Goal: Transaction & Acquisition: Purchase product/service

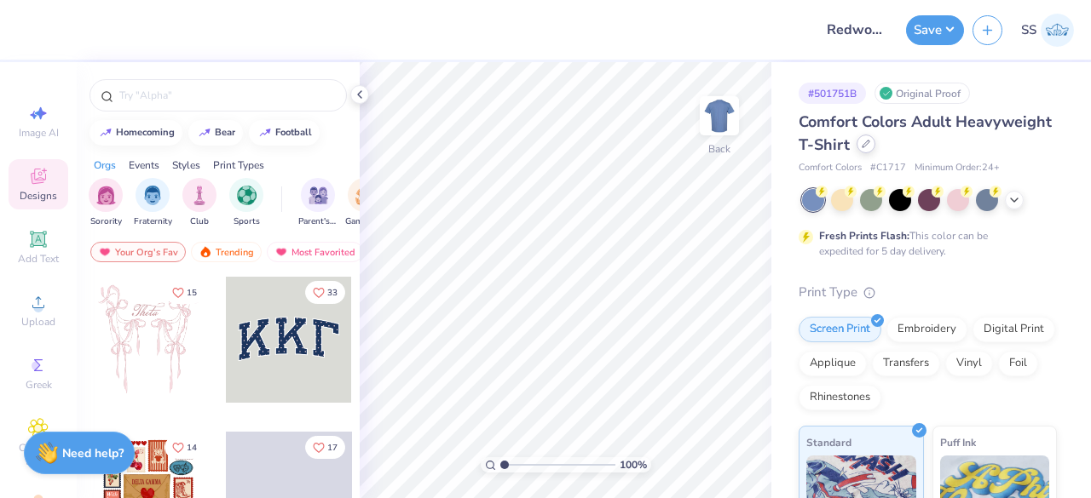
click at [875, 151] on div at bounding box center [865, 144] width 19 height 19
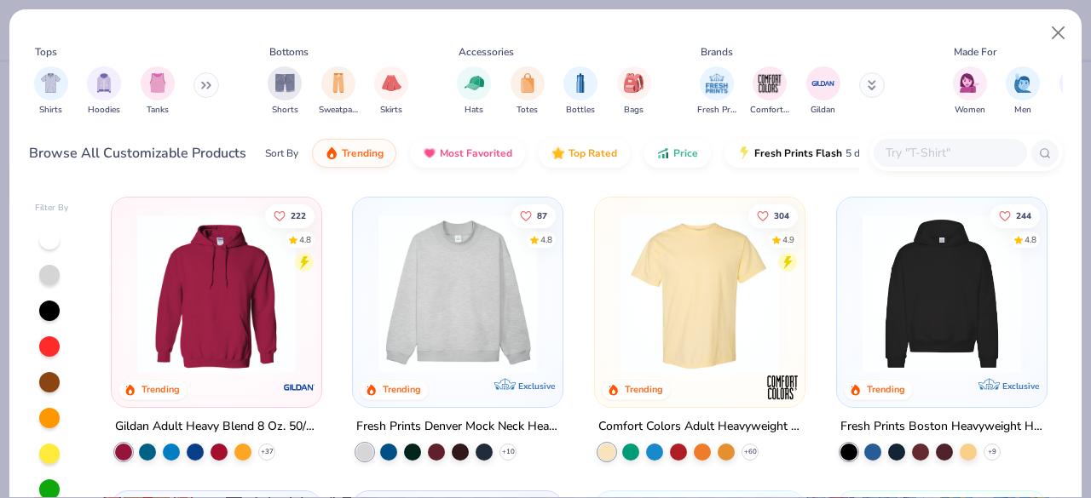
click at [930, 158] on input "text" at bounding box center [949, 153] width 131 height 20
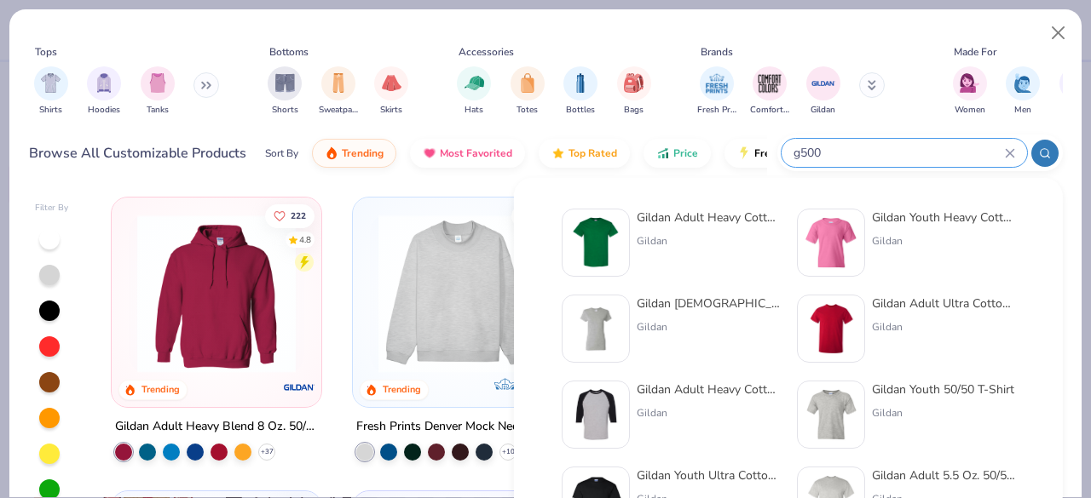
type input "g500"
click at [589, 231] on img at bounding box center [595, 242] width 53 height 53
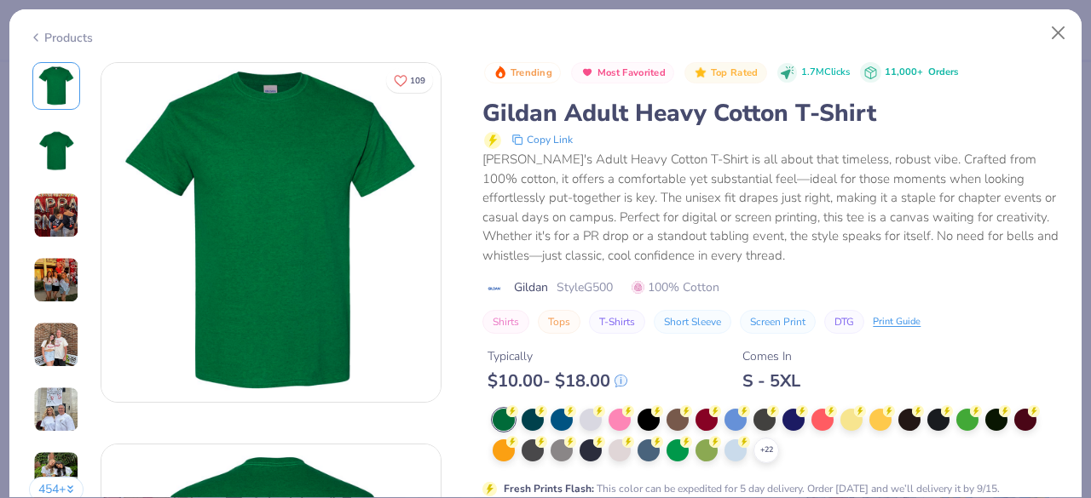
drag, startPoint x: 651, startPoint y: 424, endPoint x: 587, endPoint y: 348, distance: 99.8
click at [587, 348] on div "Typically" at bounding box center [557, 357] width 140 height 18
click at [648, 413] on div at bounding box center [648, 418] width 22 height 22
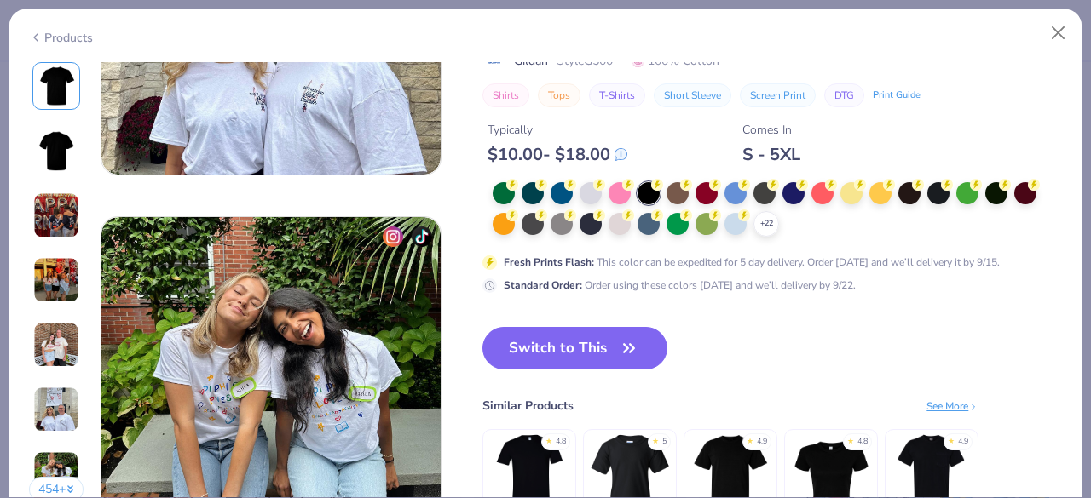
scroll to position [2134, 0]
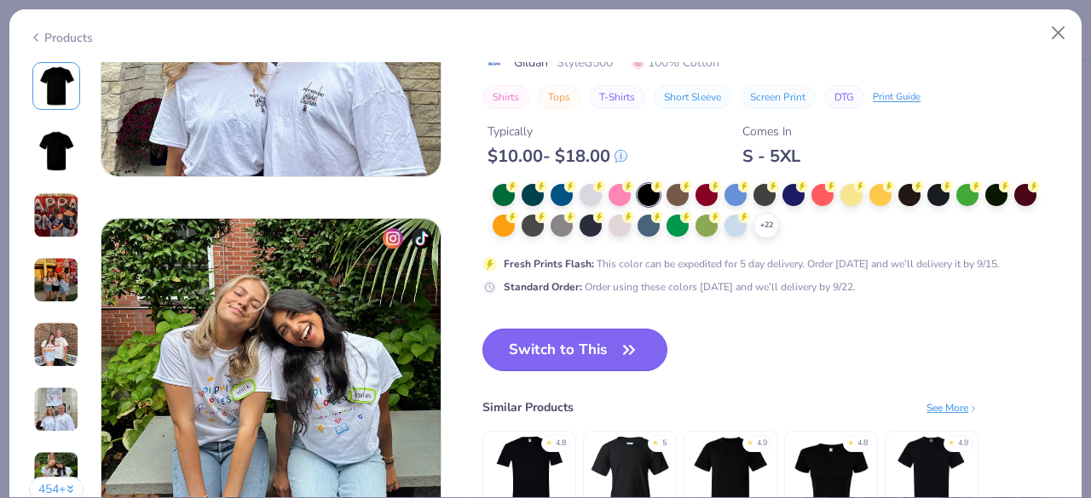
click at [558, 354] on button "Switch to This" at bounding box center [574, 350] width 185 height 43
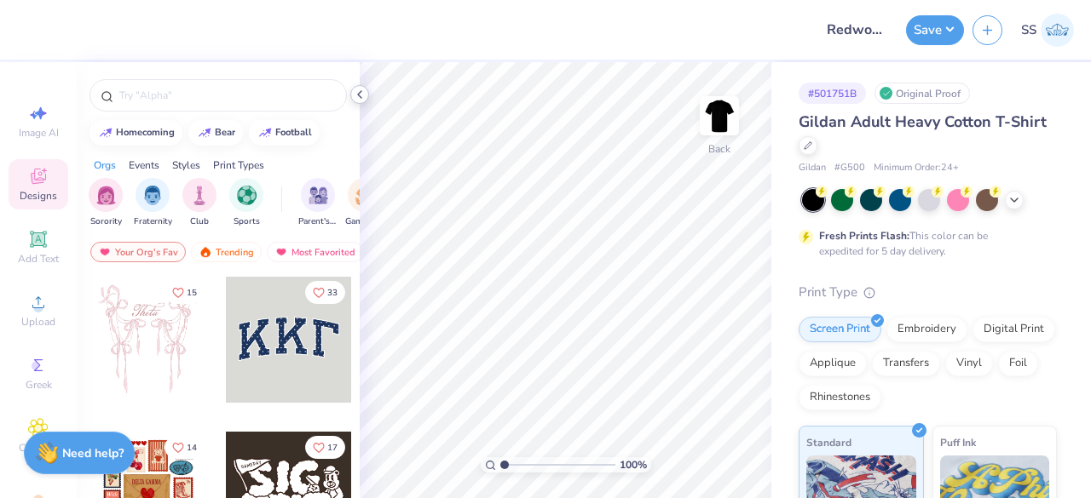
click at [354, 88] on icon at bounding box center [360, 95] width 14 height 14
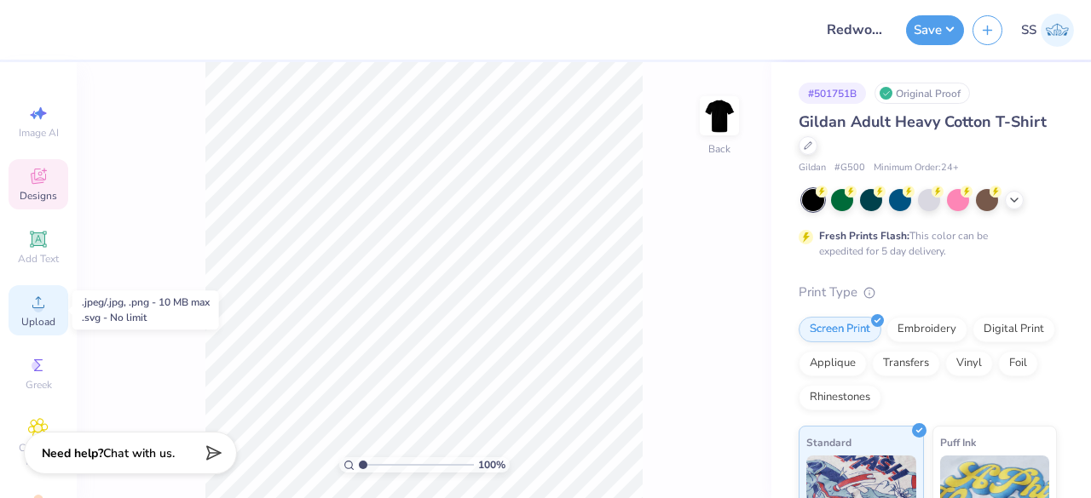
click at [14, 333] on div "Upload" at bounding box center [39, 310] width 60 height 50
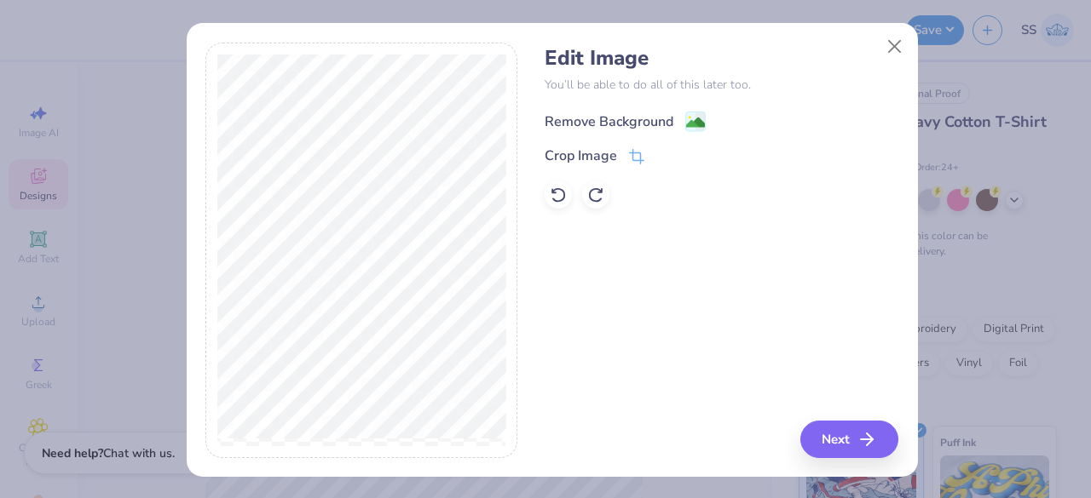
click at [676, 122] on div "Remove Background" at bounding box center [624, 121] width 161 height 21
click at [826, 437] on button "Next" at bounding box center [852, 439] width 98 height 37
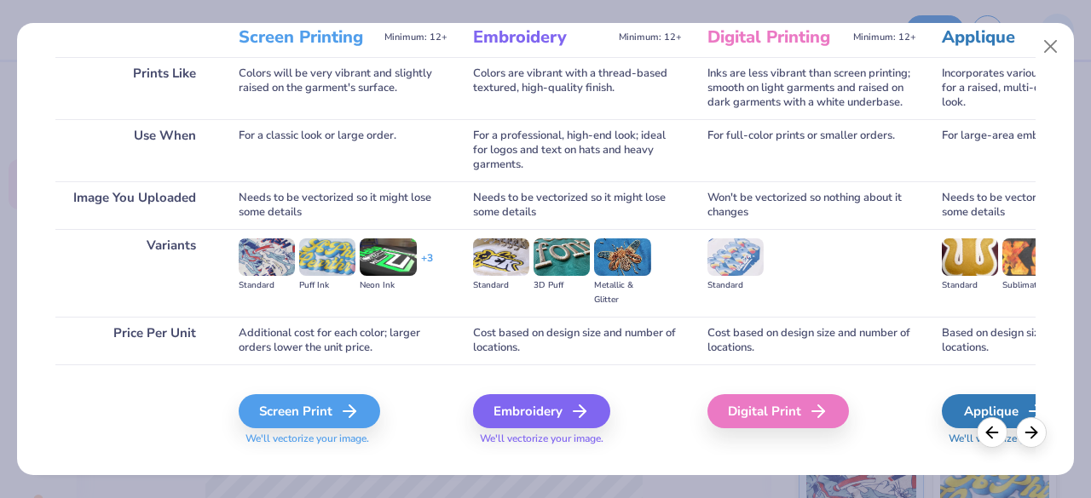
scroll to position [265, 0]
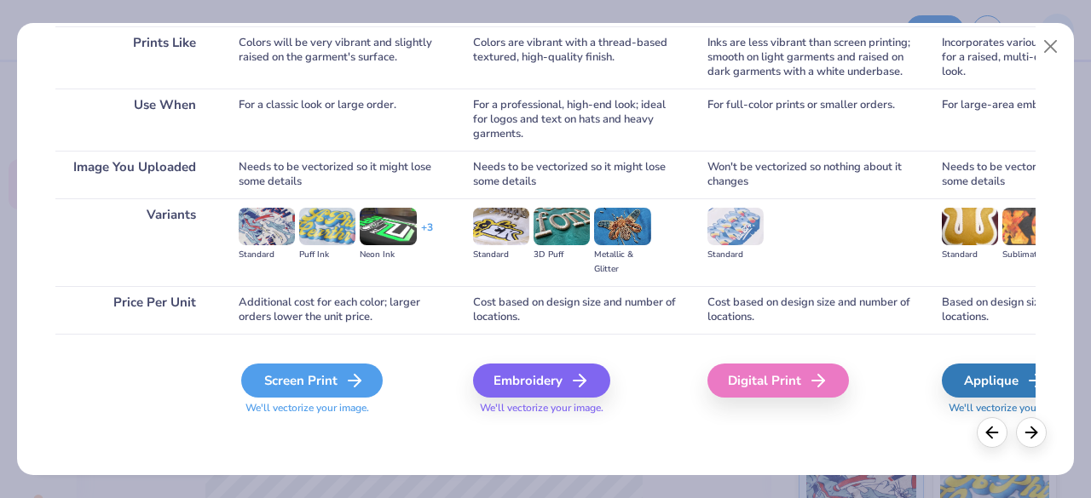
click at [349, 381] on line at bounding box center [354, 381] width 12 height 0
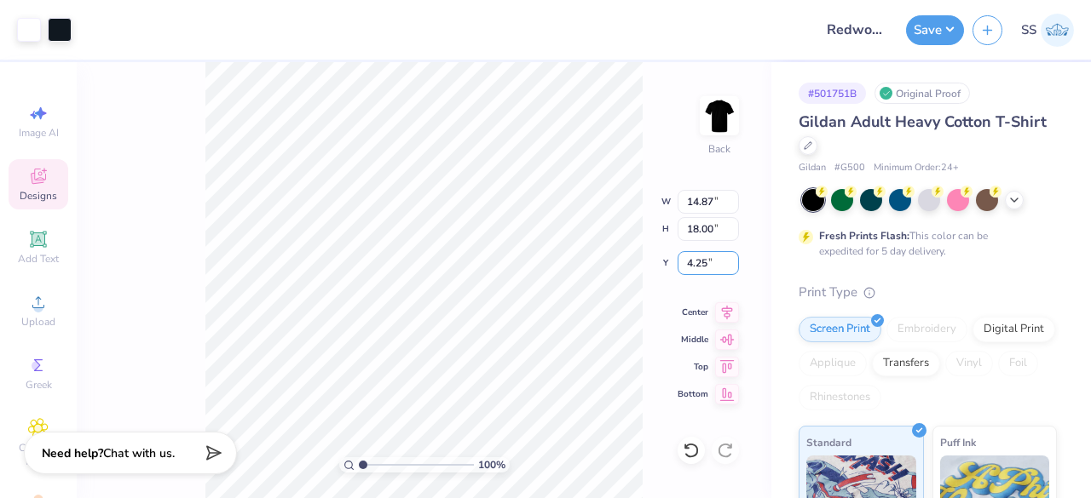
drag, startPoint x: 709, startPoint y: 263, endPoint x: 689, endPoint y: 274, distance: 22.5
click at [689, 274] on div "100 % Back W 14.87 14.87 " H 18.00 18.00 " Y 4.25 4.25 " Center Middle Top Bott…" at bounding box center [424, 280] width 694 height 436
drag, startPoint x: 709, startPoint y: 259, endPoint x: 688, endPoint y: 266, distance: 22.4
click at [688, 266] on input "4.25" at bounding box center [707, 263] width 61 height 24
type input "4.00"
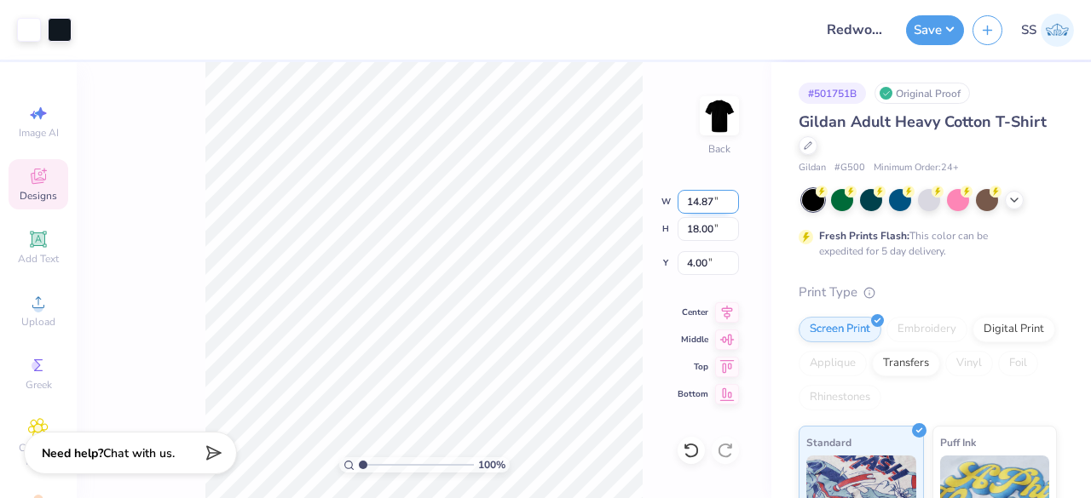
drag, startPoint x: 712, startPoint y: 204, endPoint x: 688, endPoint y: 205, distance: 24.8
click at [688, 205] on input "14.87" at bounding box center [707, 202] width 61 height 24
type input "3.00"
type input "3.63"
drag, startPoint x: 718, startPoint y: 259, endPoint x: 685, endPoint y: 273, distance: 35.9
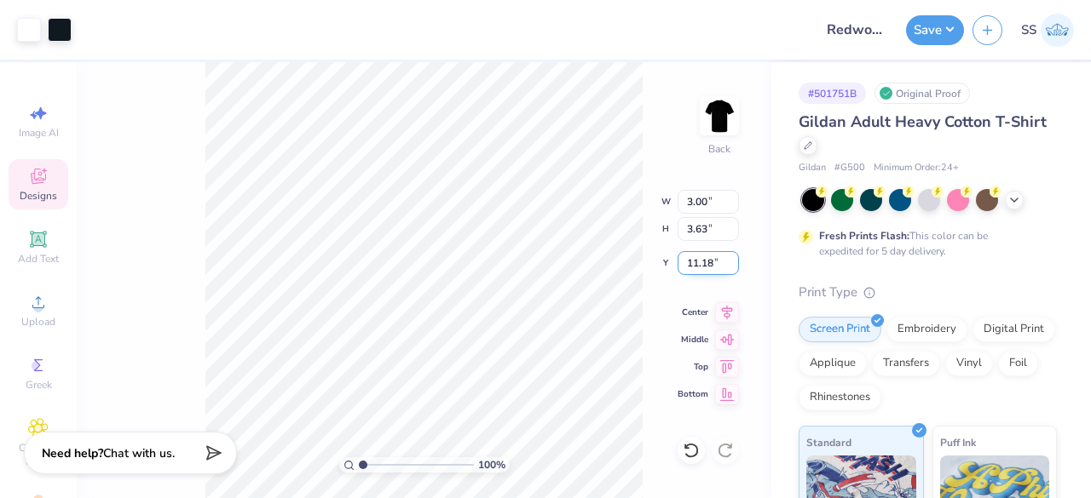
click at [685, 273] on input "11.18" at bounding box center [707, 263] width 61 height 24
drag, startPoint x: 711, startPoint y: 263, endPoint x: 688, endPoint y: 264, distance: 22.2
click at [688, 264] on input "3.45" at bounding box center [707, 263] width 61 height 24
type input "3.00"
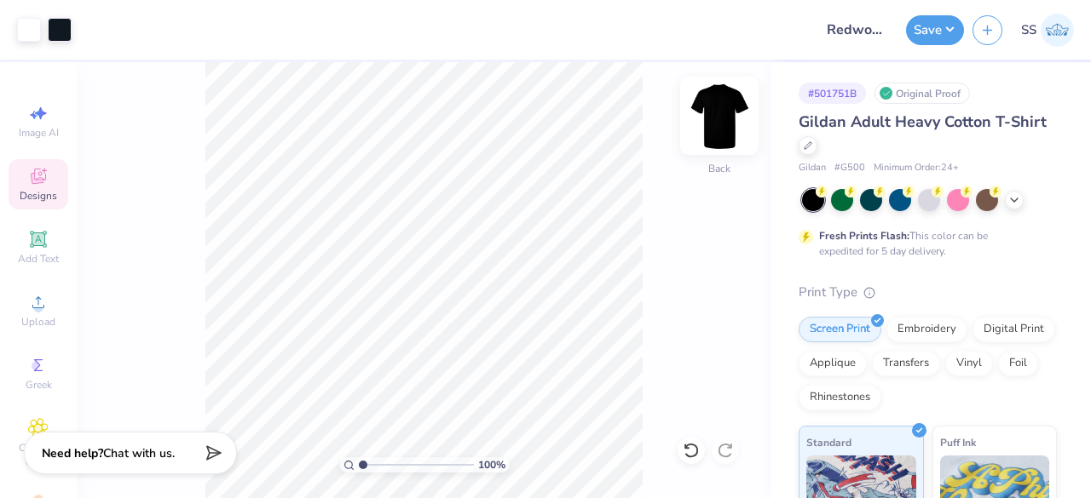
click at [733, 118] on img at bounding box center [719, 116] width 68 height 68
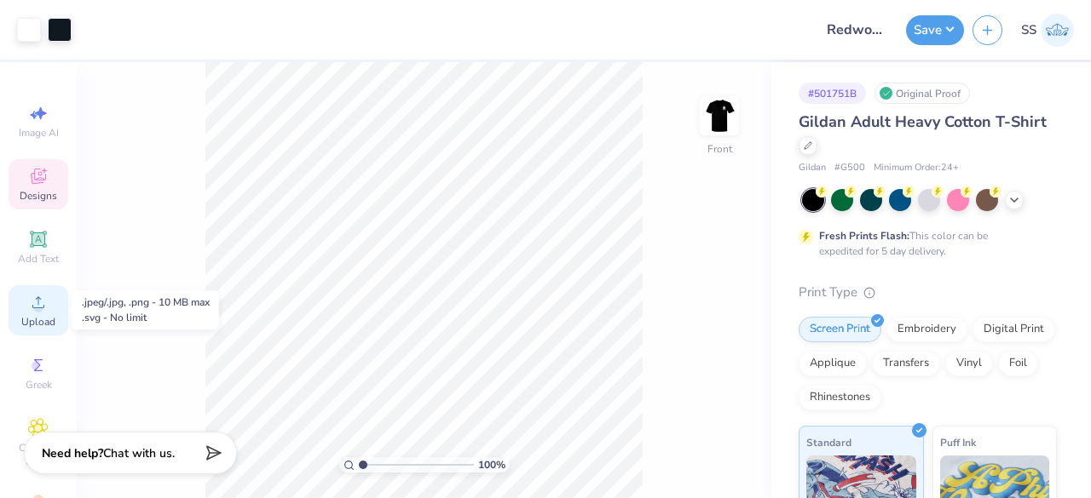
click at [32, 326] on span "Upload" at bounding box center [38, 322] width 34 height 14
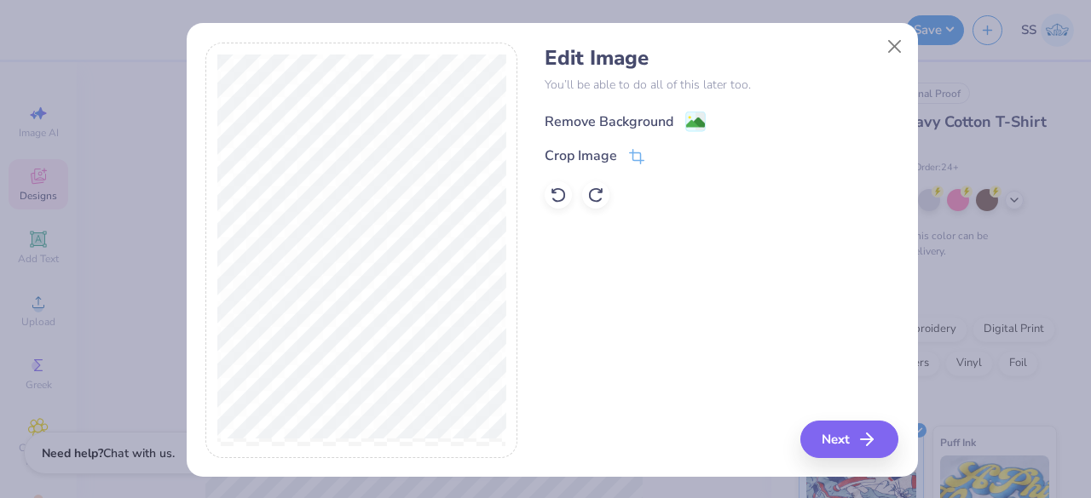
click at [697, 128] on image at bounding box center [695, 122] width 19 height 19
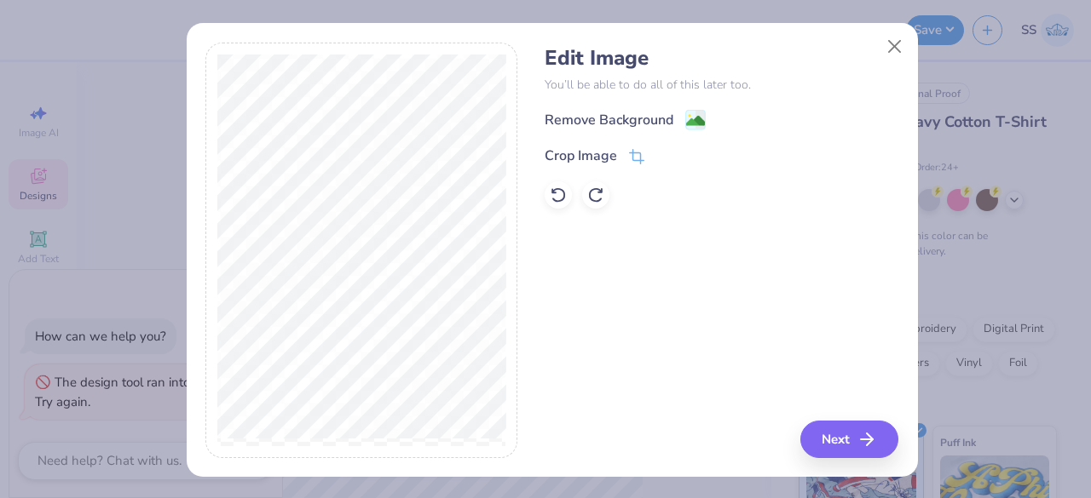
click at [646, 280] on div "Edit Image You’ll be able to do all of this later too. Remove Background Crop I…" at bounding box center [721, 251] width 354 height 416
click at [686, 129] on image at bounding box center [695, 122] width 19 height 19
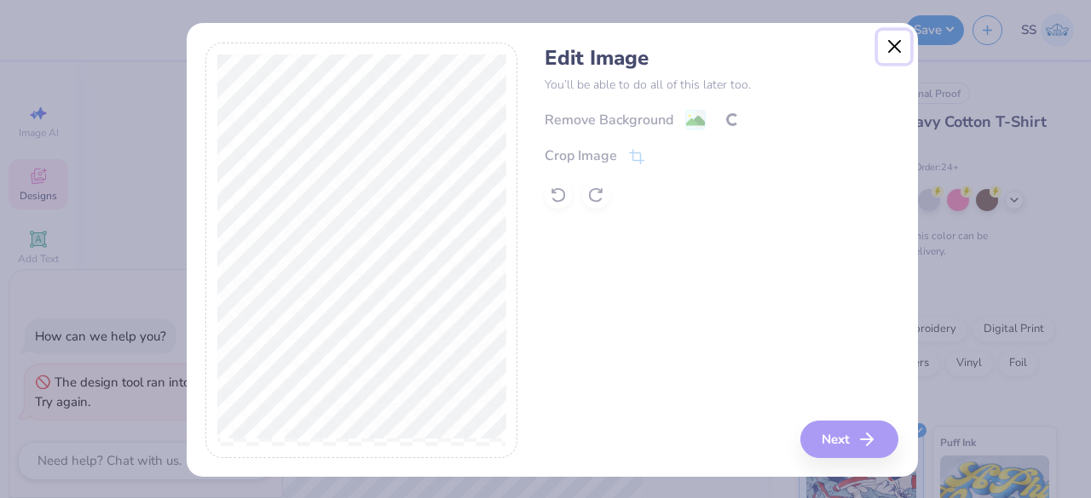
click at [884, 54] on button "Close" at bounding box center [894, 47] width 32 height 32
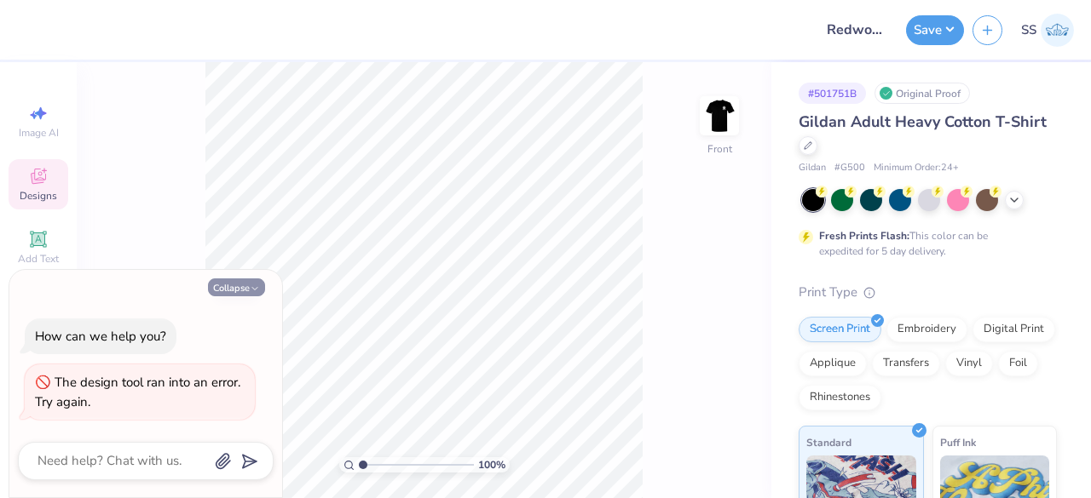
click at [231, 291] on button "Collapse" at bounding box center [236, 288] width 57 height 18
type textarea "x"
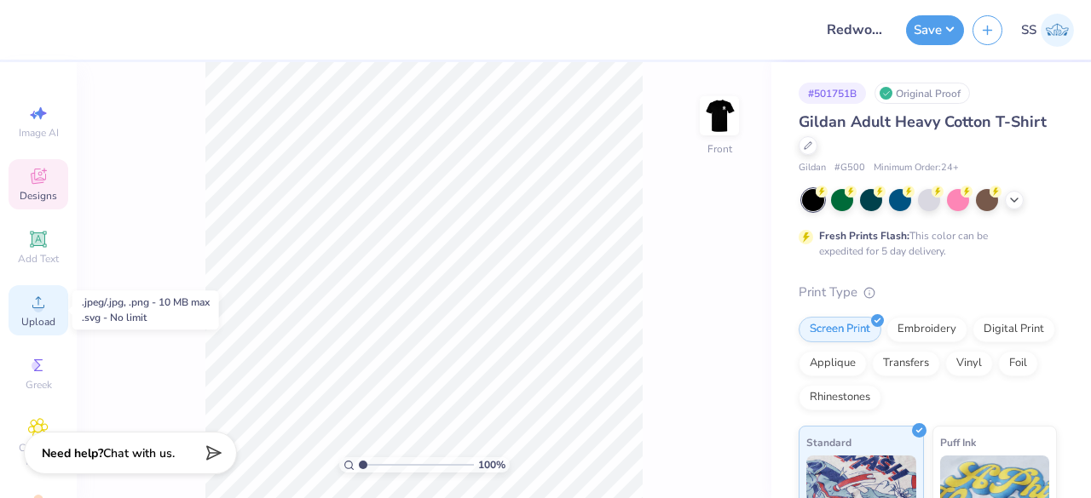
click at [18, 314] on div "Upload" at bounding box center [39, 310] width 60 height 50
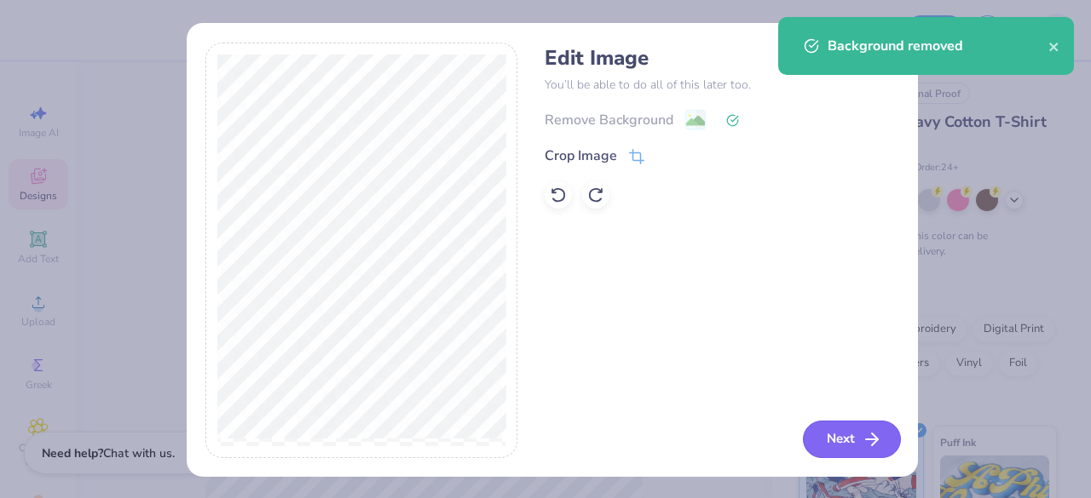
click at [825, 437] on button "Next" at bounding box center [852, 439] width 98 height 37
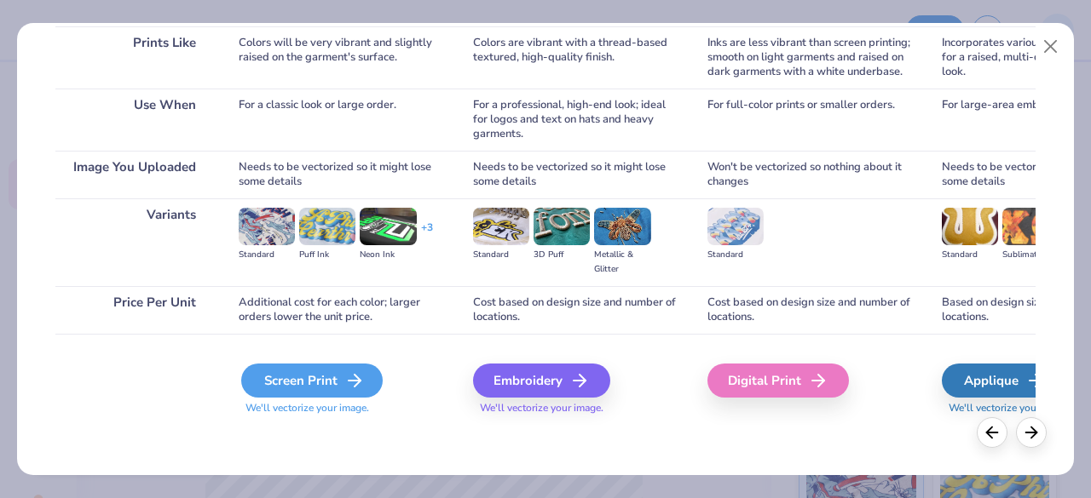
click at [333, 380] on div "Screen Print" at bounding box center [311, 381] width 141 height 34
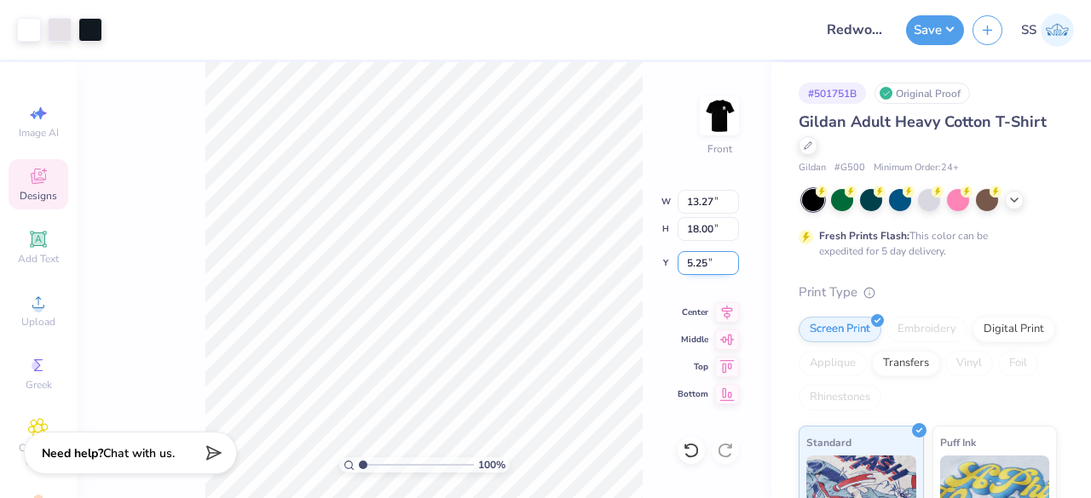
drag, startPoint x: 711, startPoint y: 261, endPoint x: 686, endPoint y: 261, distance: 25.6
click at [686, 261] on input "5.25" at bounding box center [707, 263] width 61 height 24
type input "3.00"
drag, startPoint x: 714, startPoint y: 204, endPoint x: 687, endPoint y: 204, distance: 27.3
click at [687, 204] on input "13.27" at bounding box center [707, 202] width 61 height 24
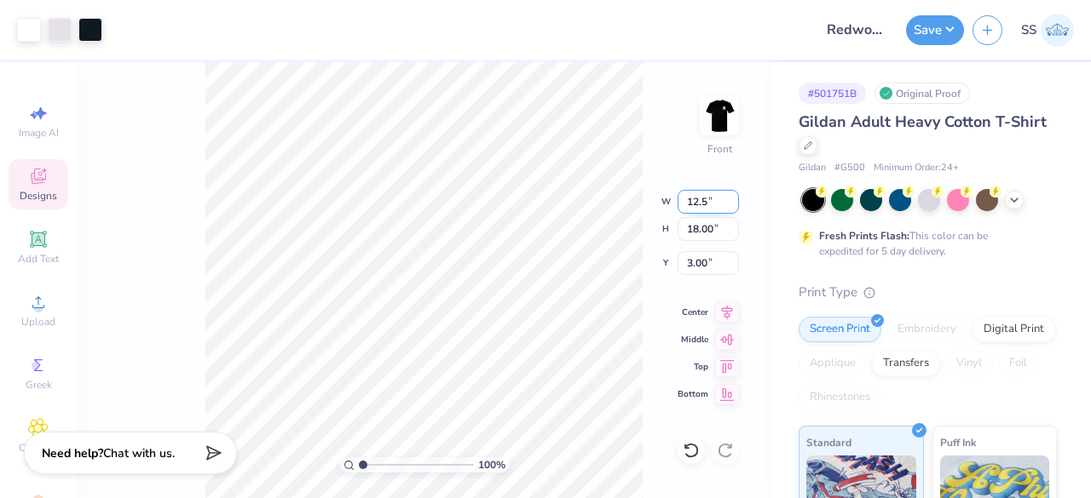
type input "12.50"
type input "16.96"
drag, startPoint x: 709, startPoint y: 263, endPoint x: 686, endPoint y: 267, distance: 23.3
click at [686, 267] on input "3.52" at bounding box center [707, 263] width 61 height 24
type input "3.00"
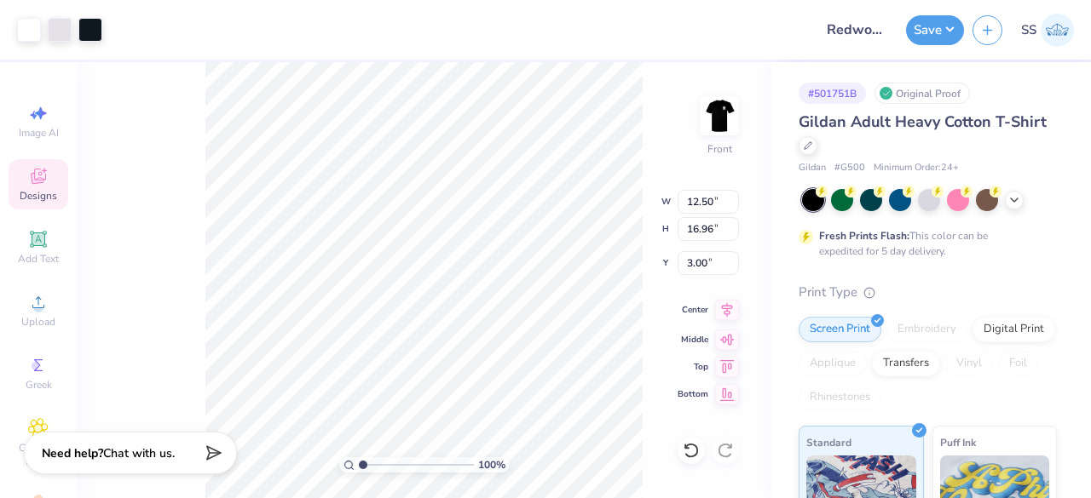
click at [729, 312] on icon at bounding box center [727, 309] width 11 height 14
click at [738, 311] on icon at bounding box center [727, 310] width 24 height 20
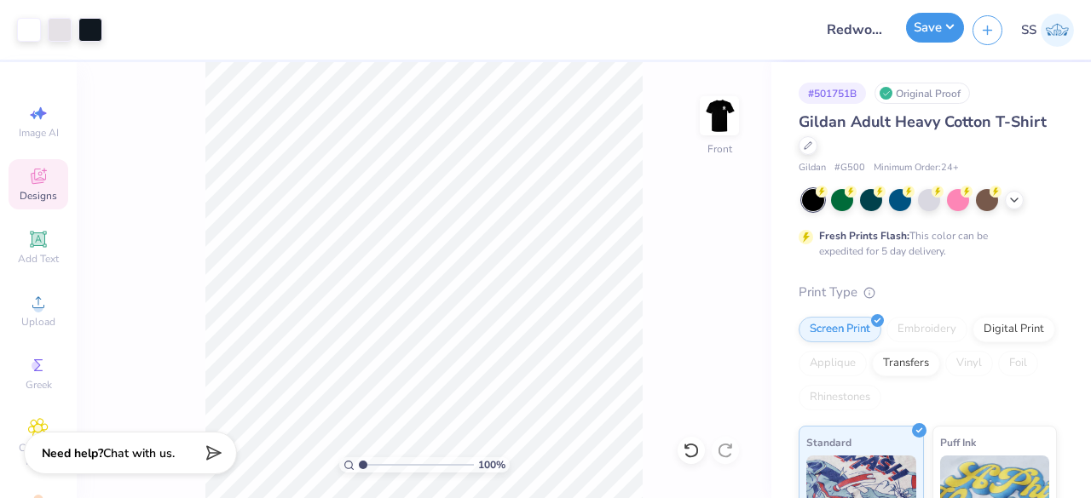
click at [942, 29] on button "Save" at bounding box center [935, 28] width 58 height 30
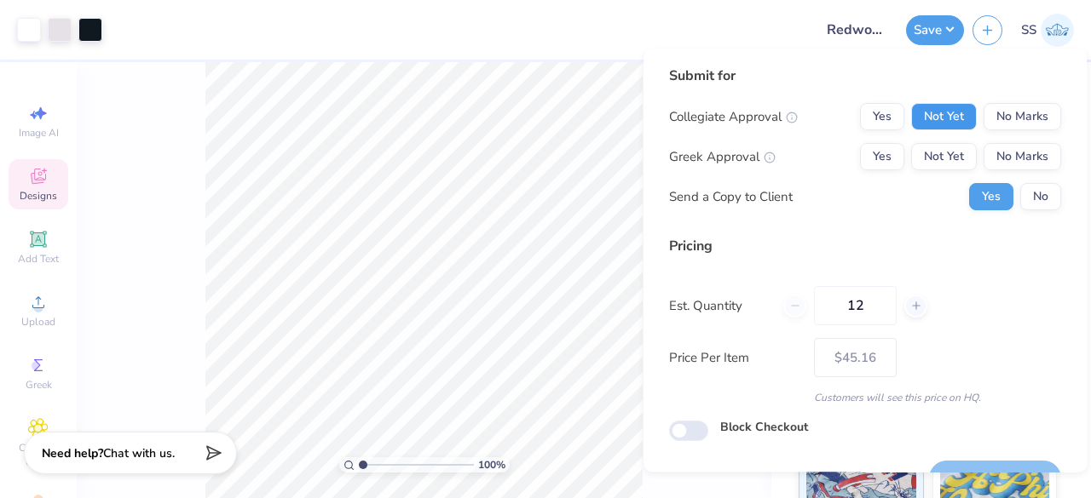
click at [951, 113] on button "Not Yet" at bounding box center [944, 116] width 66 height 27
click at [1013, 154] on button "No Marks" at bounding box center [1022, 156] width 78 height 27
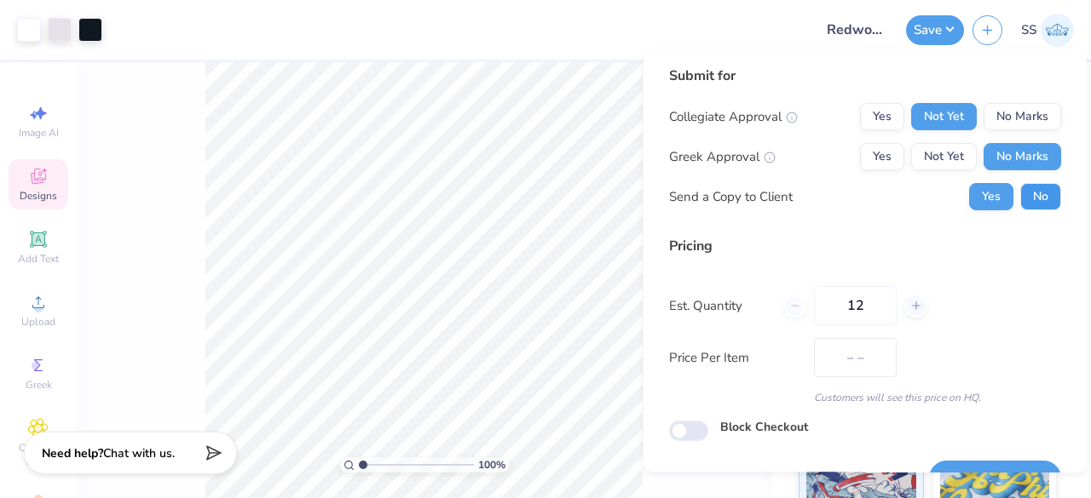
click at [1034, 186] on button "No" at bounding box center [1040, 196] width 41 height 27
type input "$45.16"
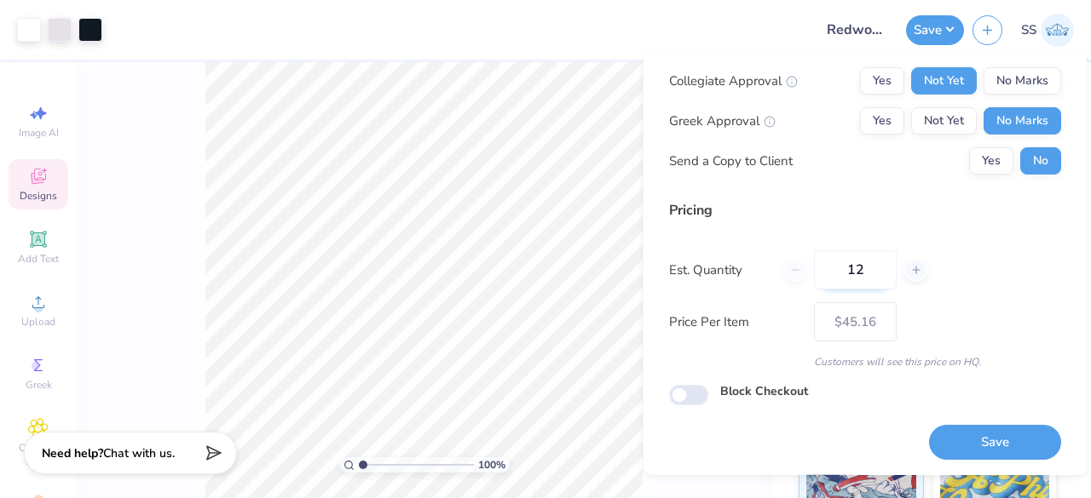
click at [879, 264] on input "12" at bounding box center [855, 270] width 83 height 39
type input "1"
type input "0110"
type input "$13.11"
click at [846, 265] on input "0110" at bounding box center [855, 270] width 83 height 39
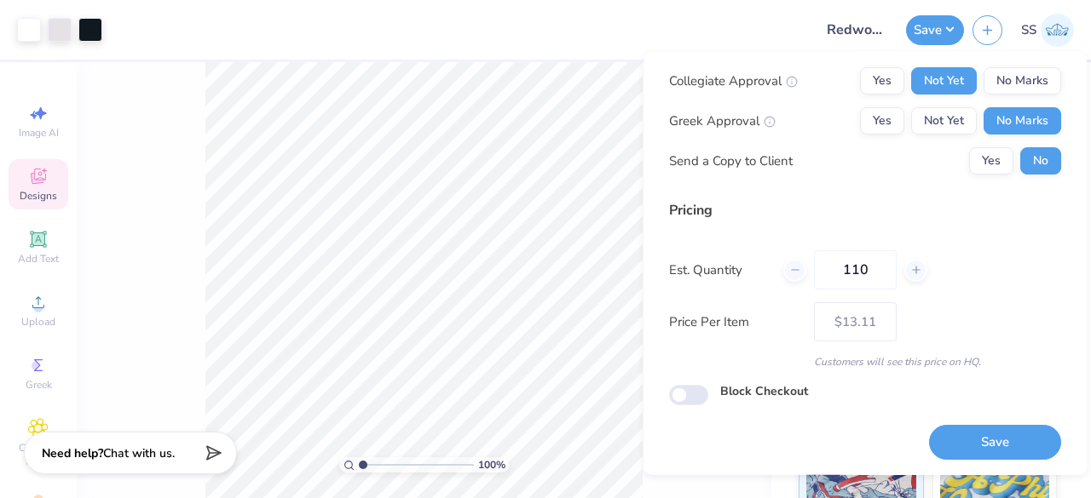
type input "110"
click at [957, 313] on div "Price Per Item $13.11" at bounding box center [865, 321] width 392 height 39
click at [874, 265] on input "110" at bounding box center [855, 270] width 83 height 39
click at [1051, 291] on div "Submit for Collegiate Approval Yes Not Yet No Marks Greek Approval Yes Not Yet …" at bounding box center [864, 263] width 443 height 423
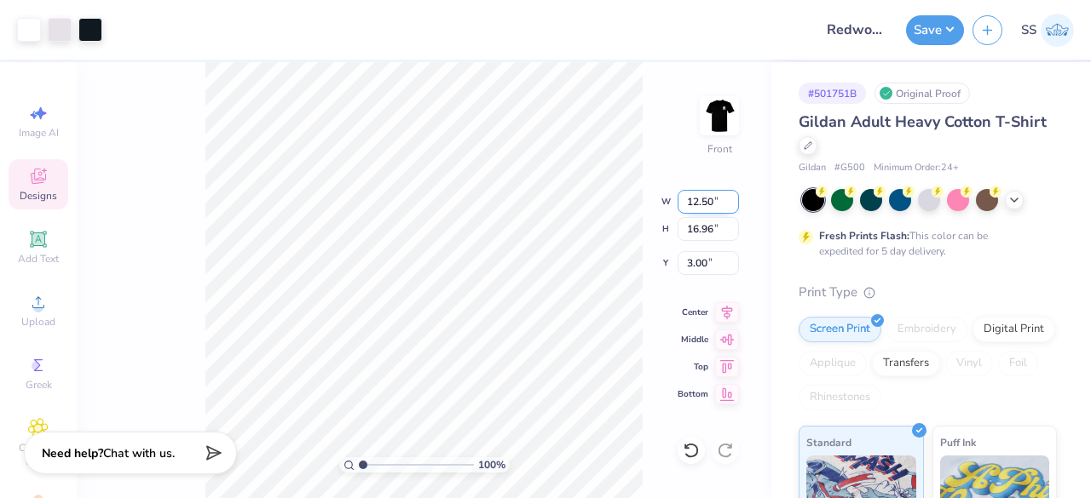
click at [716, 196] on input "12.50" at bounding box center [707, 202] width 61 height 24
type input "12.00"
type input "16.28"
click at [706, 262] on input "3.34" at bounding box center [707, 263] width 61 height 24
type input "3"
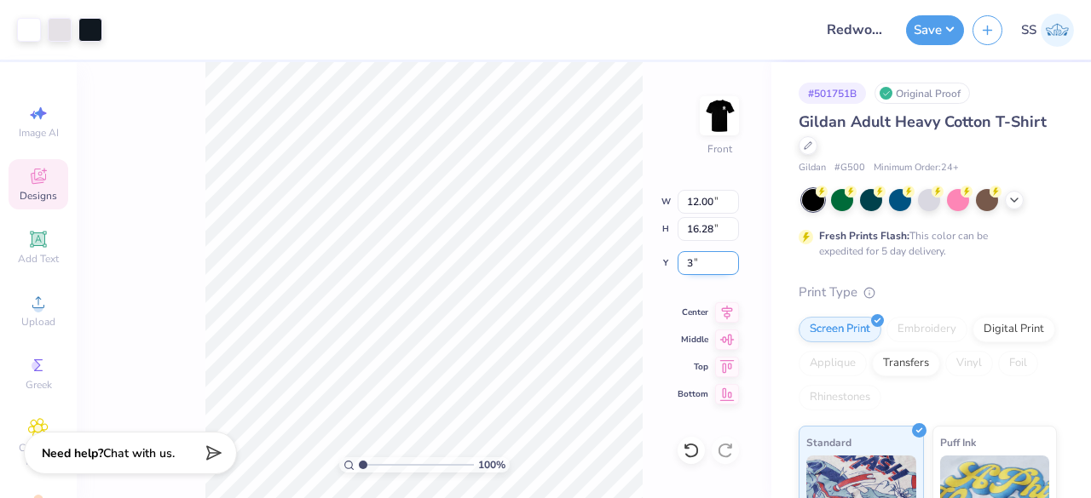
type input "3.00"
click at [729, 309] on icon at bounding box center [727, 310] width 24 height 20
click at [949, 26] on button "Save" at bounding box center [935, 28] width 58 height 30
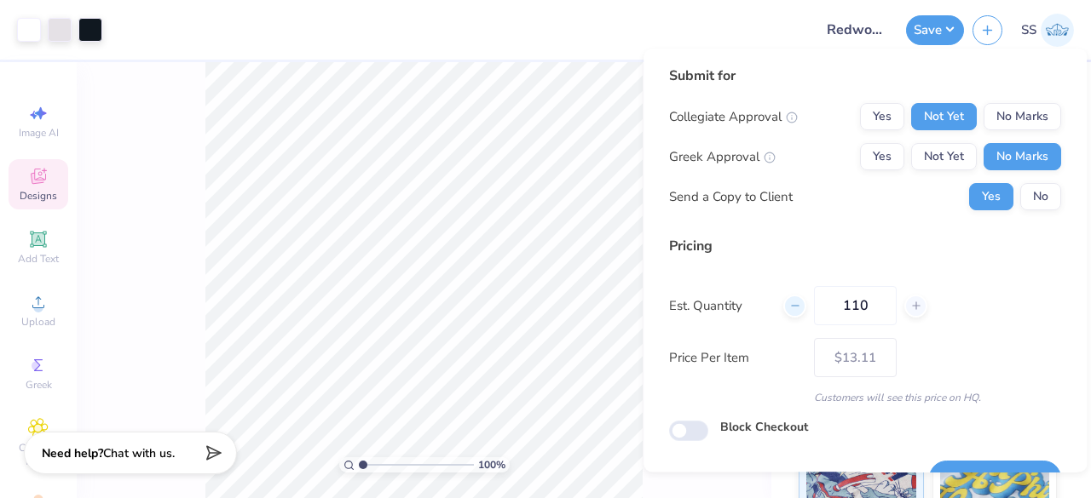
click at [798, 303] on icon at bounding box center [795, 306] width 12 height 12
type input "109"
type input "$13.13"
click at [915, 308] on icon at bounding box center [916, 306] width 12 height 12
type input "110"
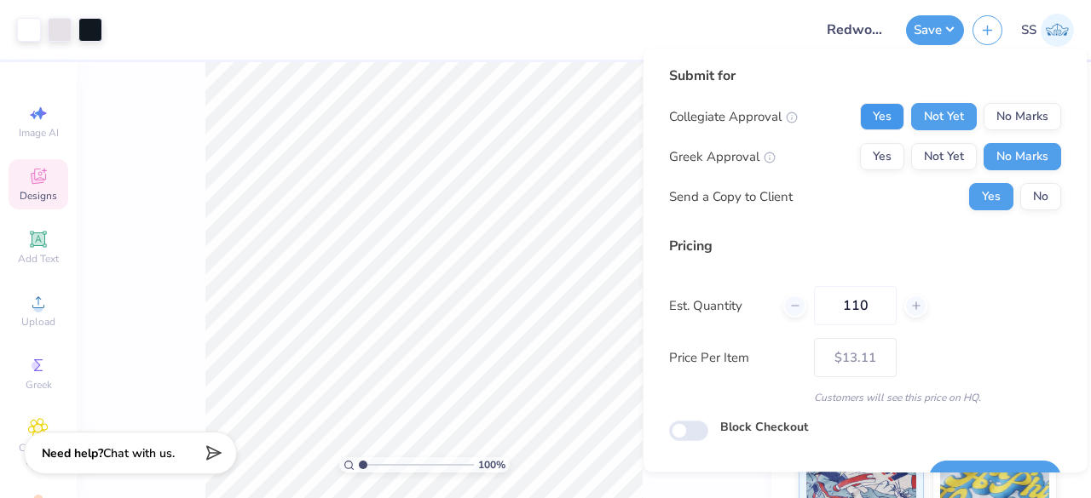
click at [869, 112] on button "Yes" at bounding box center [882, 116] width 44 height 27
click at [988, 108] on button "No Marks" at bounding box center [1022, 116] width 78 height 27
click at [923, 120] on button "Not Yet" at bounding box center [944, 116] width 66 height 27
click at [941, 164] on button "Not Yet" at bounding box center [944, 156] width 66 height 27
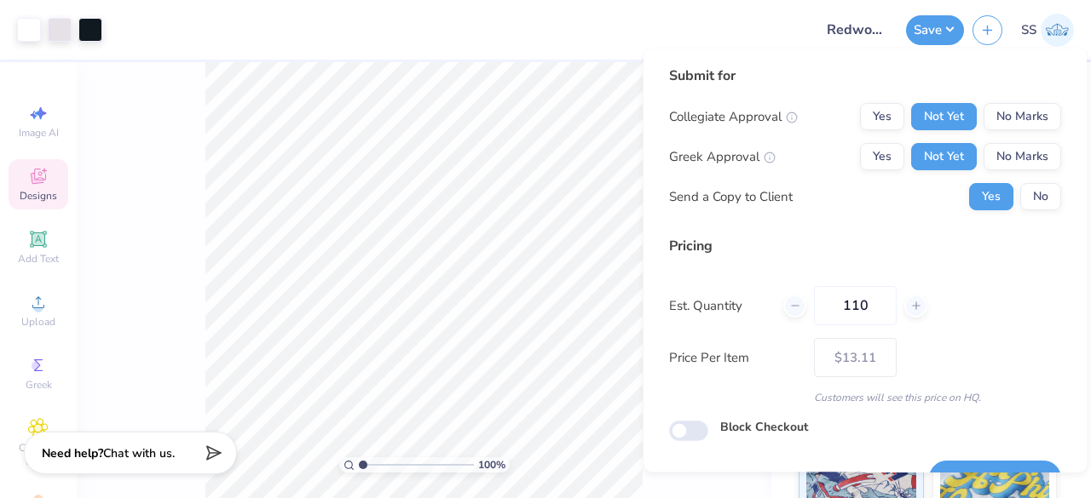
click at [898, 156] on div "Yes Not Yet No Marks" at bounding box center [960, 156] width 201 height 27
click at [875, 156] on button "Yes" at bounding box center [882, 156] width 44 height 27
click at [939, 153] on button "Not Yet" at bounding box center [944, 156] width 66 height 27
click at [1042, 184] on button "No" at bounding box center [1040, 196] width 41 height 27
click at [1010, 155] on button "No Marks" at bounding box center [1022, 156] width 78 height 27
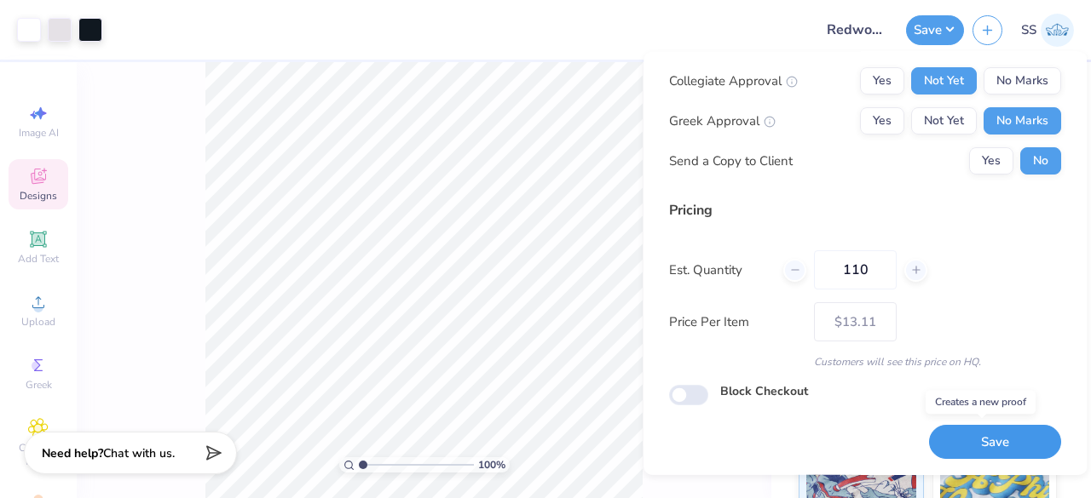
click at [975, 437] on button "Save" at bounding box center [995, 441] width 132 height 35
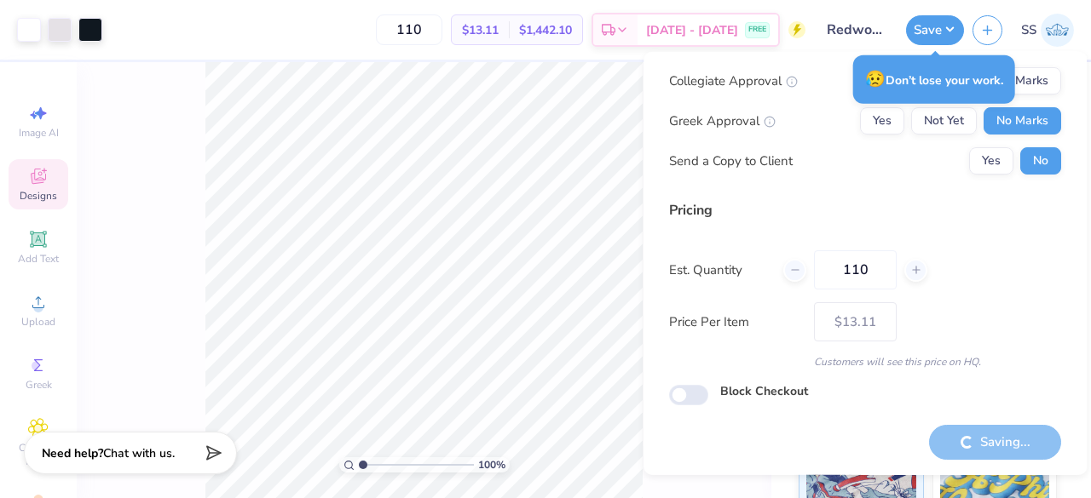
type input "– –"
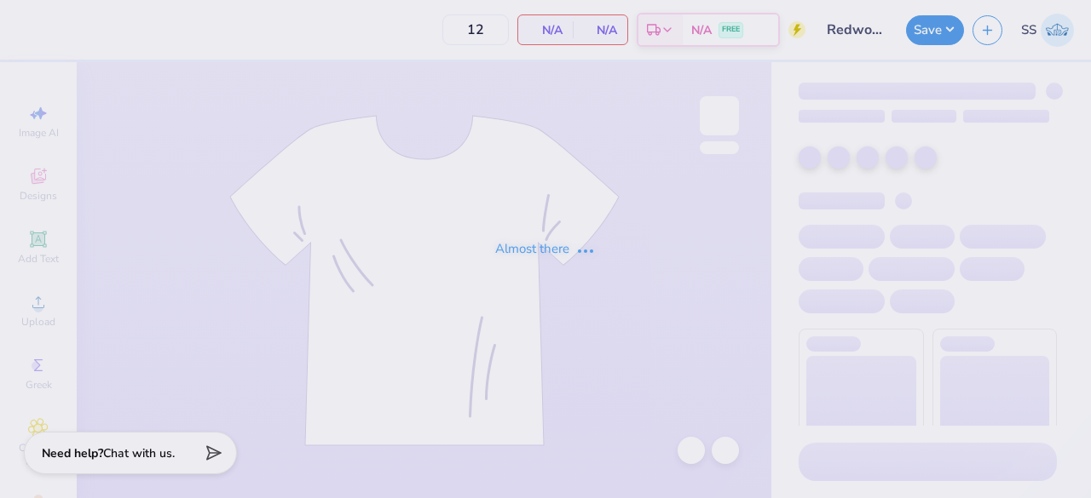
type input "Redwood Smoke Shack Q-zips"
type input "110"
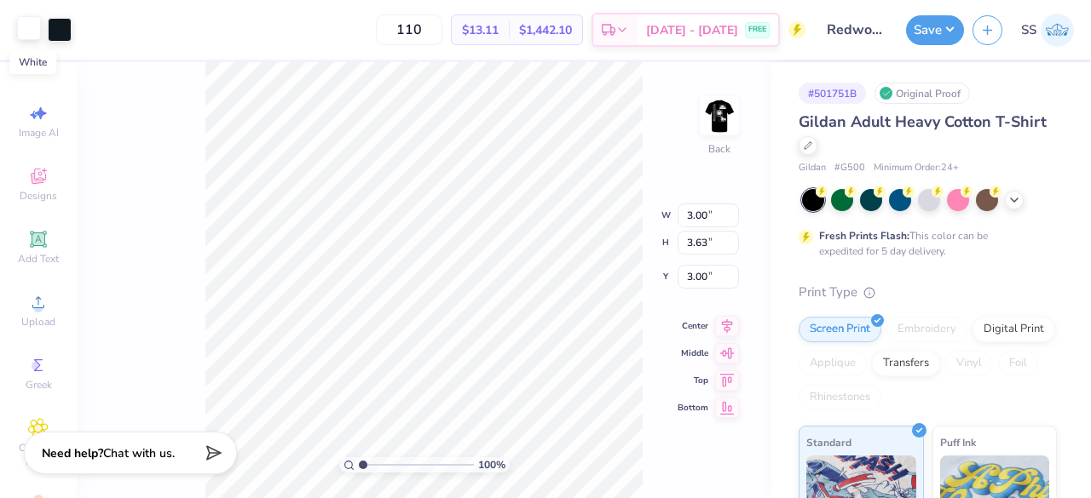
click at [24, 28] on div at bounding box center [29, 28] width 24 height 24
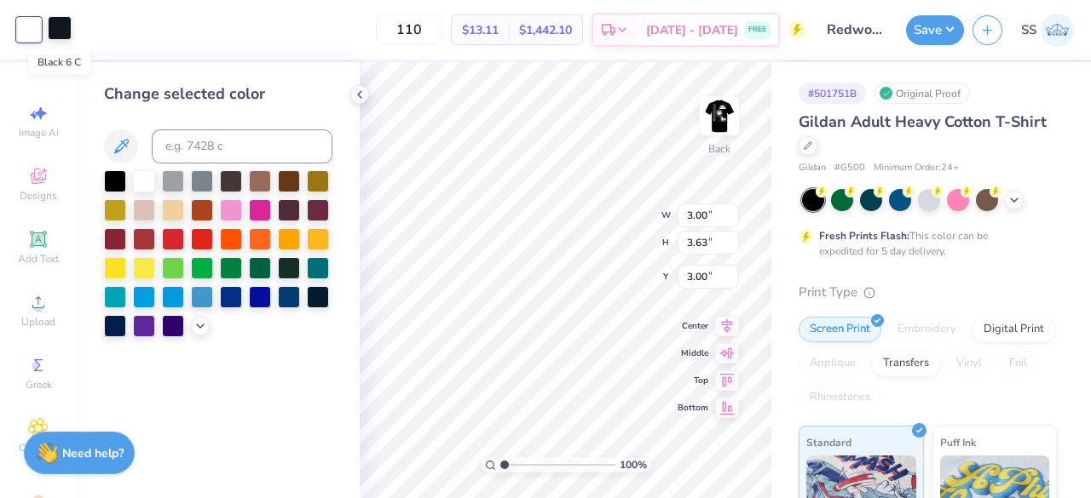
click at [61, 32] on div at bounding box center [60, 28] width 24 height 24
click at [143, 174] on div at bounding box center [144, 180] width 22 height 22
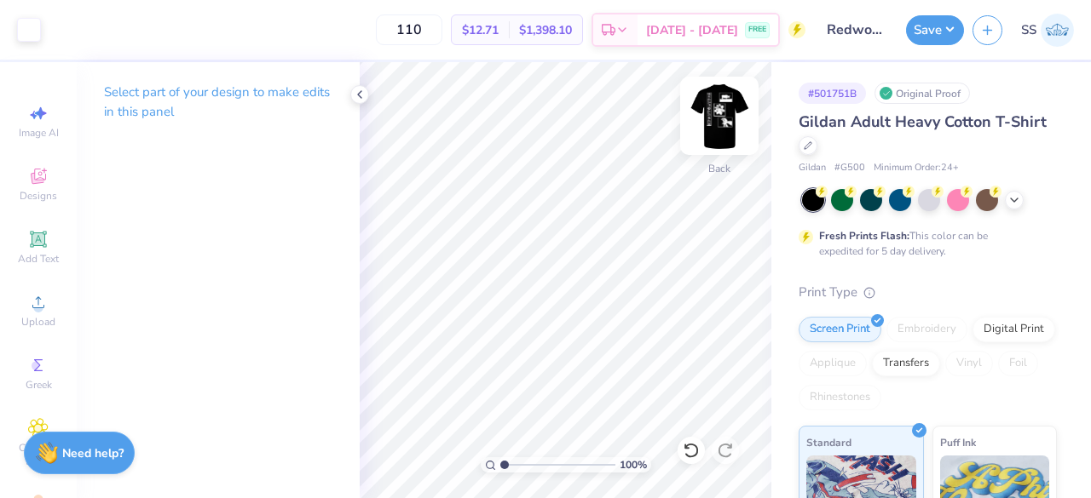
click at [725, 108] on img at bounding box center [719, 116] width 68 height 68
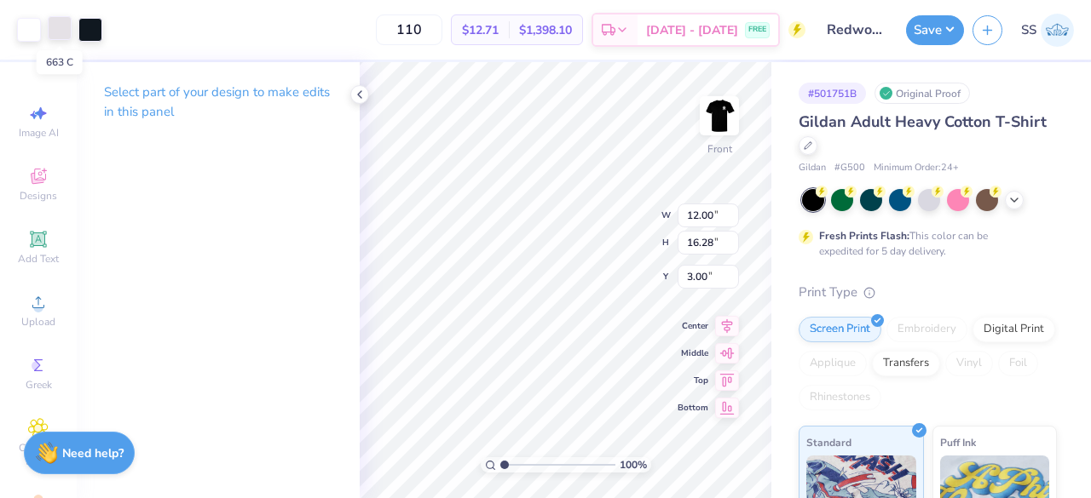
click at [56, 28] on div at bounding box center [60, 28] width 24 height 24
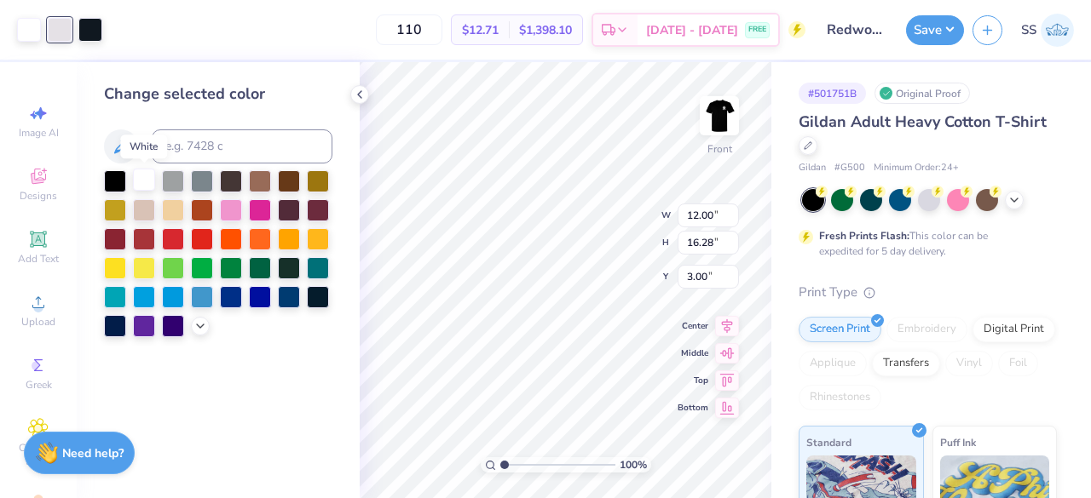
click at [149, 174] on div at bounding box center [144, 180] width 22 height 22
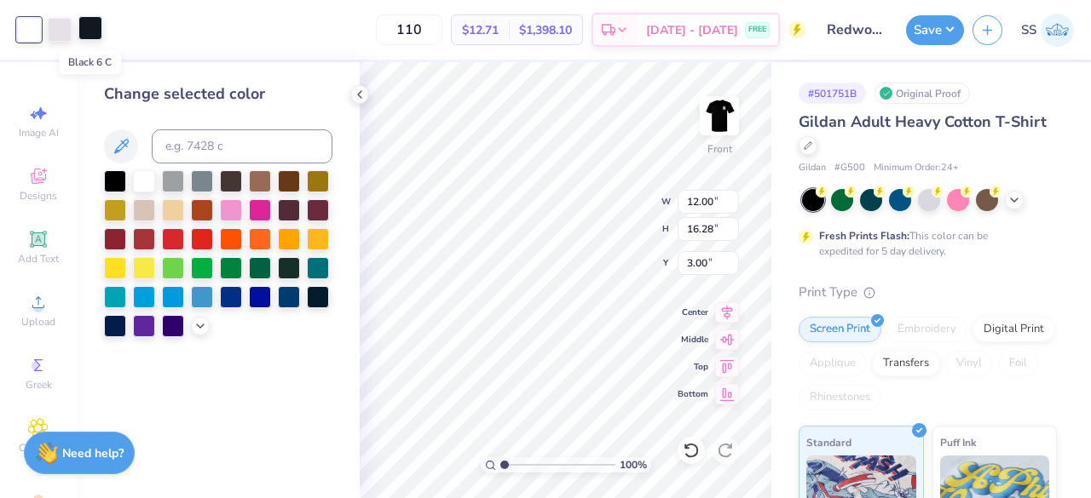
click at [94, 20] on div at bounding box center [90, 28] width 24 height 24
click at [141, 185] on div at bounding box center [144, 180] width 22 height 22
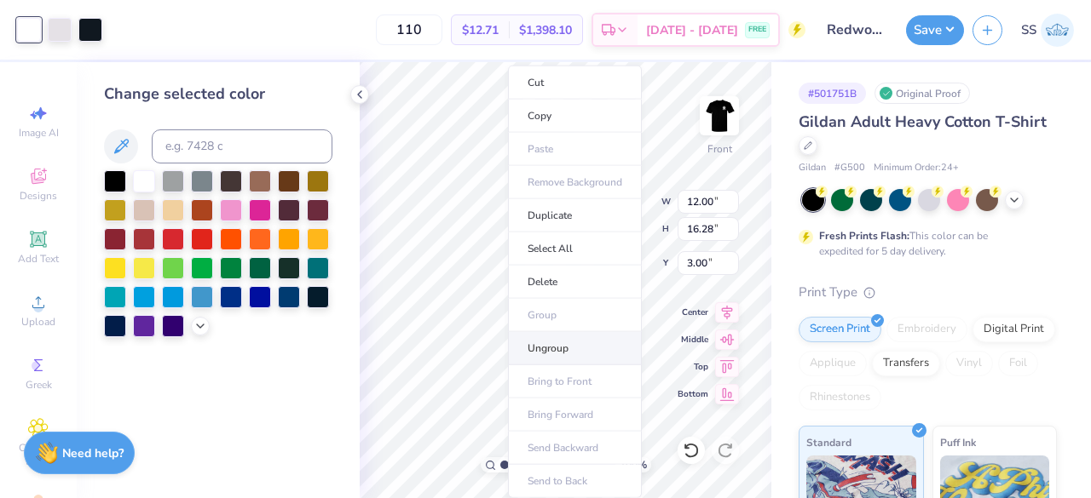
click at [529, 339] on li "Ungroup" at bounding box center [575, 348] width 134 height 33
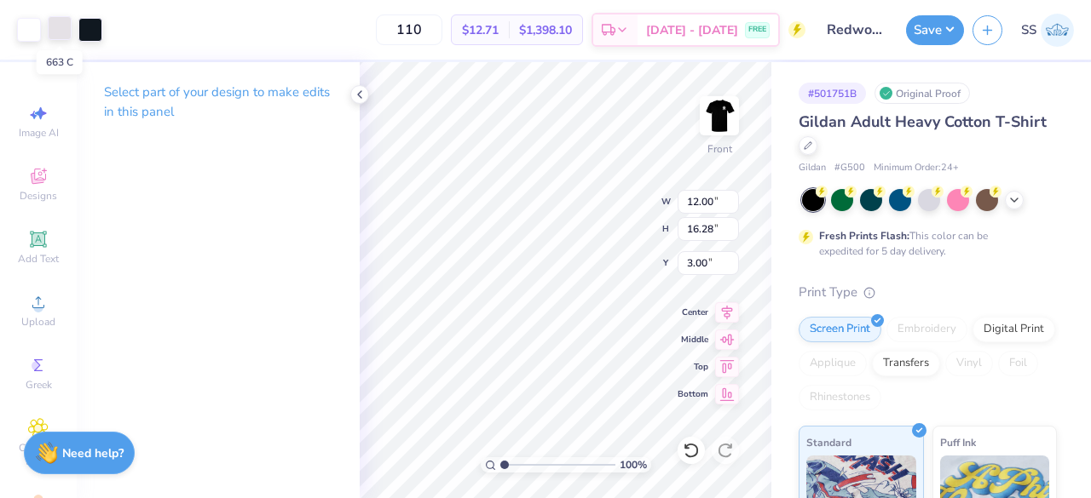
click at [66, 39] on div at bounding box center [60, 28] width 24 height 24
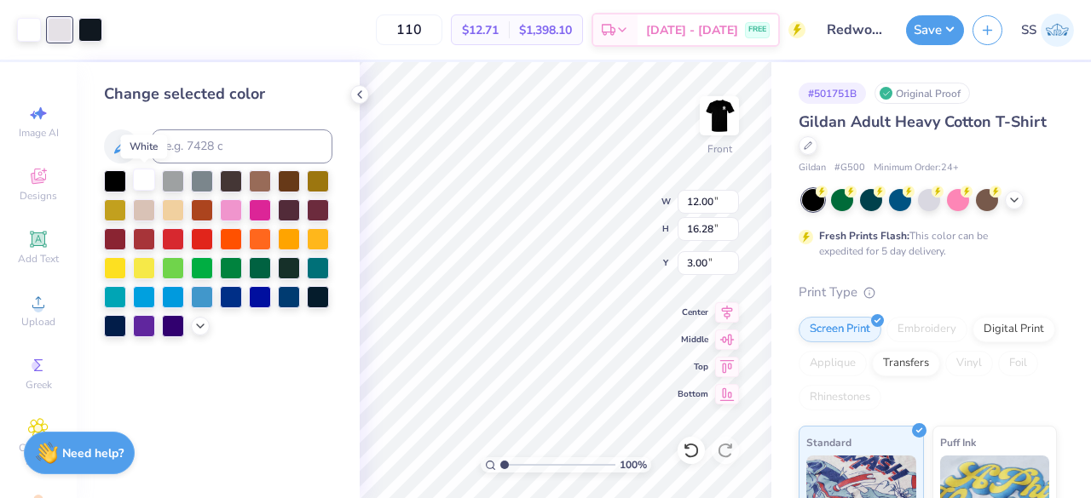
click at [150, 174] on div at bounding box center [144, 180] width 22 height 22
click at [89, 22] on div at bounding box center [90, 28] width 24 height 24
click at [135, 180] on div at bounding box center [144, 180] width 22 height 22
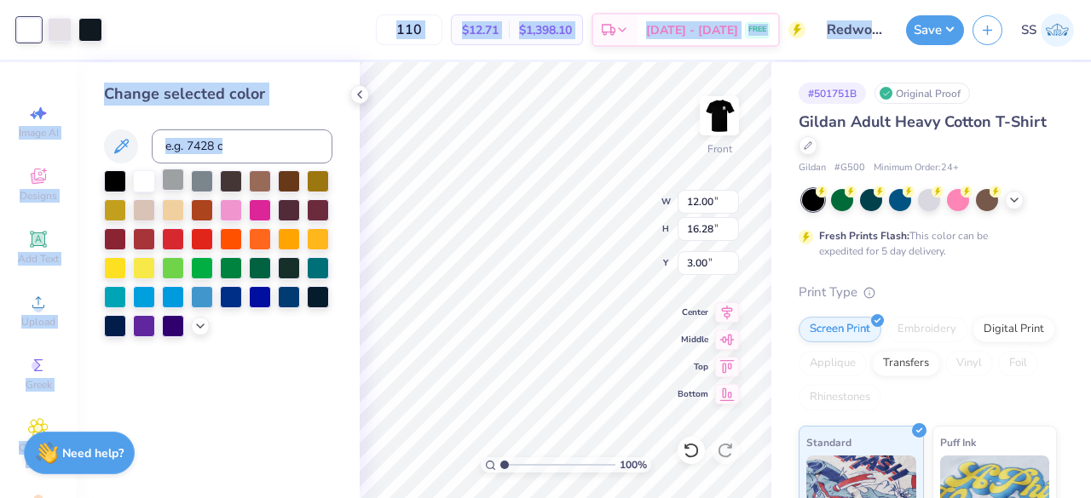
drag, startPoint x: 63, startPoint y: 33, endPoint x: 161, endPoint y: 178, distance: 174.9
click at [161, 178] on div "Art colors 110 $12.71 Per Item $1,398.10 Total Est. Delivery Sep 19 - 22 FREE D…" at bounding box center [545, 249] width 1091 height 498
click at [144, 59] on div "110 $12.71 Per Item $1,398.10 Total Est. Delivery Sep 19 - 22 FREE" at bounding box center [458, 30] width 694 height 60
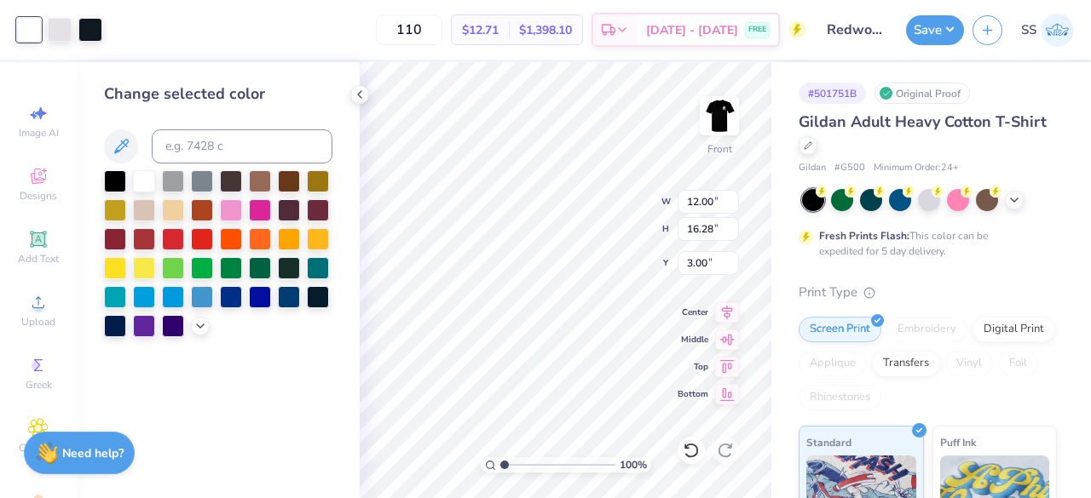
drag, startPoint x: 66, startPoint y: 30, endPoint x: 32, endPoint y: 26, distance: 34.3
click at [32, 26] on div at bounding box center [59, 30] width 85 height 24
click at [55, 29] on div at bounding box center [60, 28] width 24 height 24
click at [100, 26] on div at bounding box center [90, 28] width 24 height 24
click at [61, 26] on div at bounding box center [60, 28] width 24 height 24
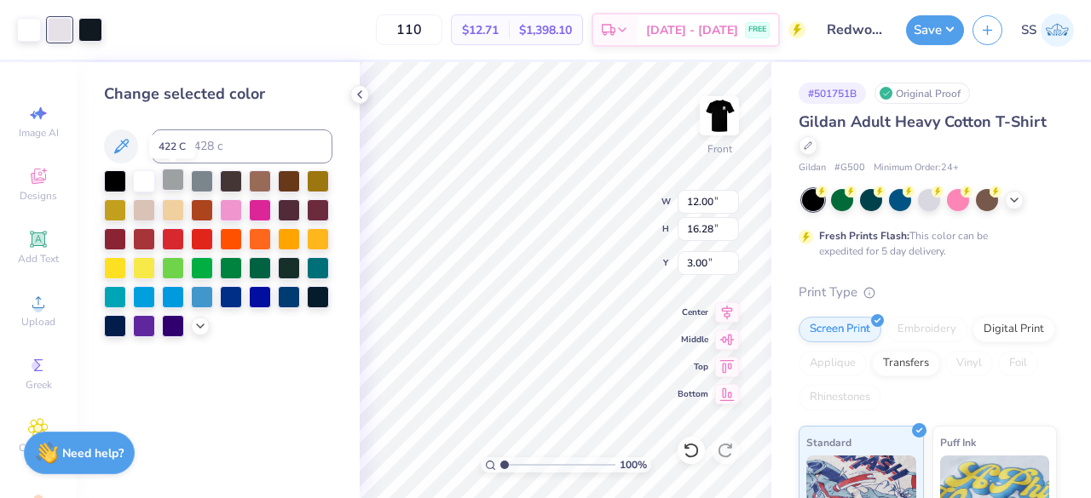
click at [170, 186] on div at bounding box center [173, 180] width 22 height 22
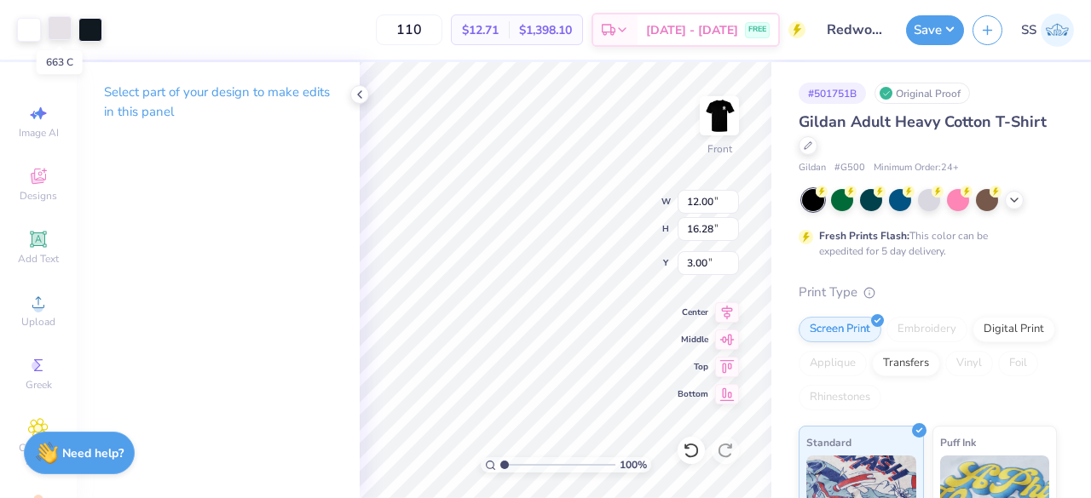
click at [60, 32] on div at bounding box center [60, 28] width 24 height 24
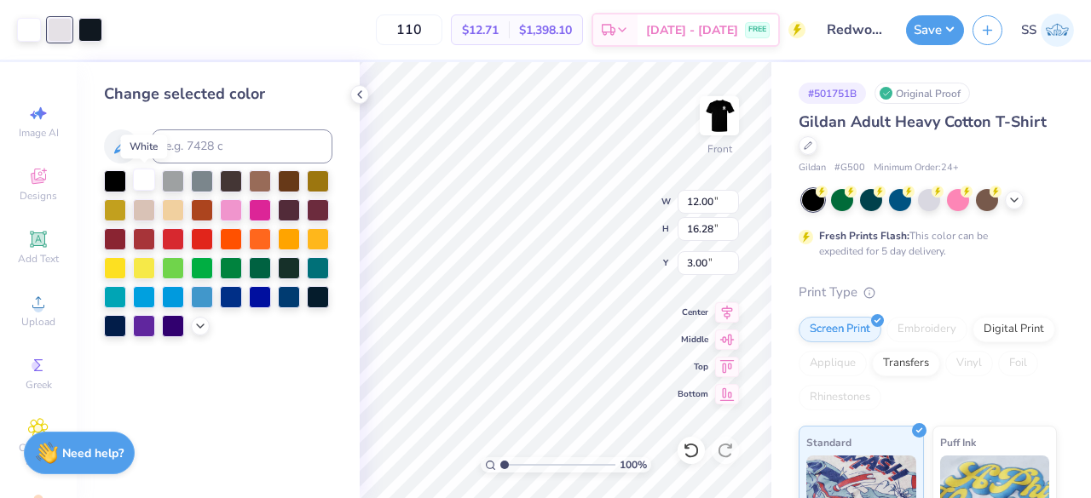
click at [143, 180] on div at bounding box center [144, 180] width 22 height 22
click at [95, 39] on div at bounding box center [90, 28] width 24 height 24
click at [242, 214] on div at bounding box center [231, 209] width 22 height 22
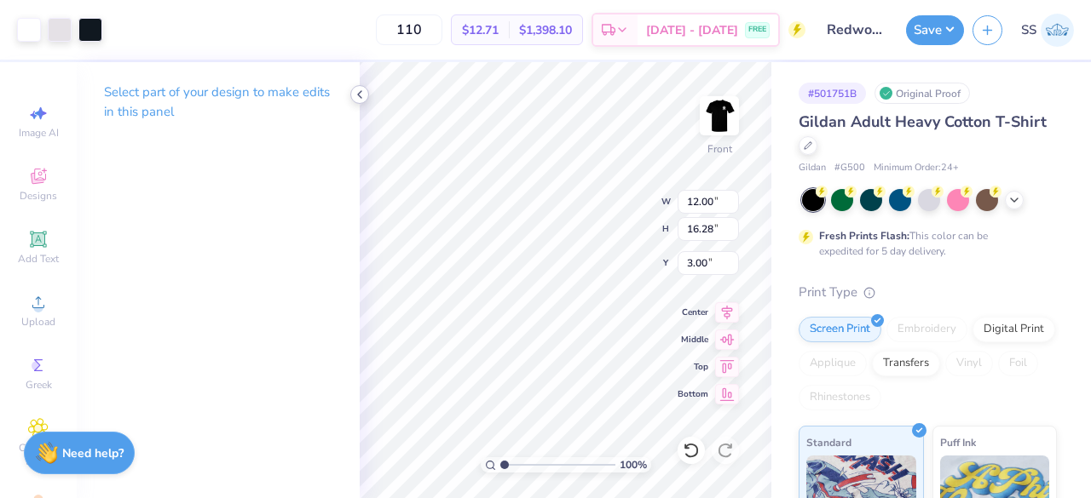
click at [354, 96] on icon at bounding box center [360, 95] width 14 height 14
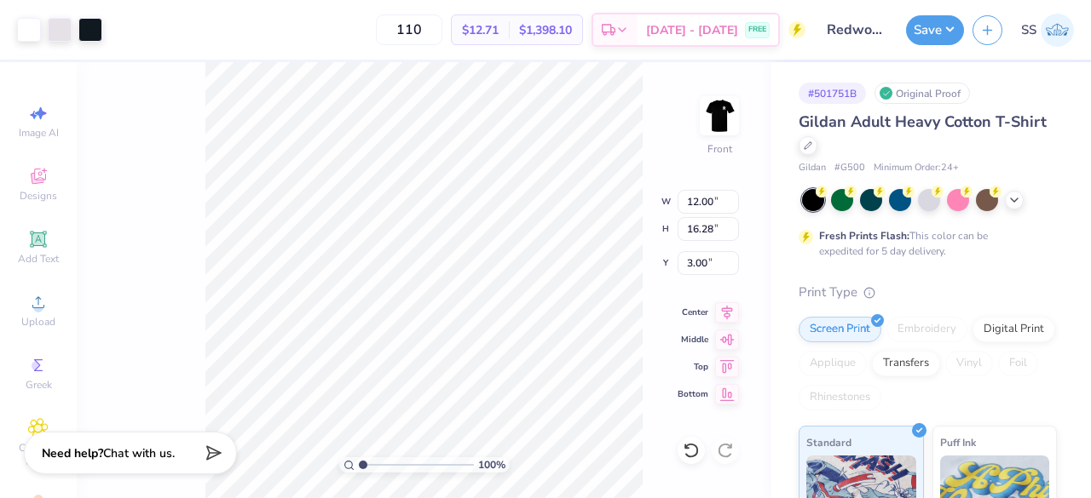
click at [169, 200] on div "100 % Front W 12.00 12.00 " H 16.28 16.28 " Y 3.00 3.00 " Center Middle Top Bot…" at bounding box center [424, 280] width 694 height 436
